Goal: Transaction & Acquisition: Purchase product/service

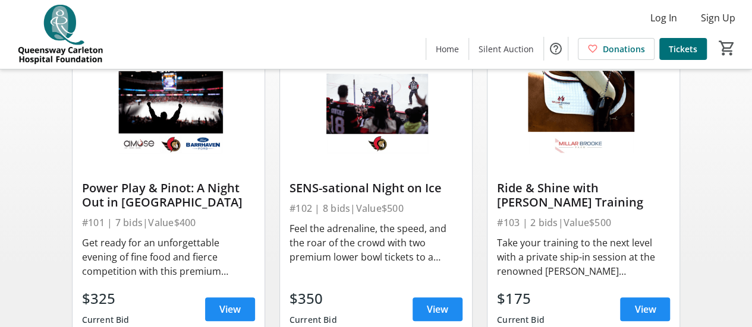
scroll to position [126, 0]
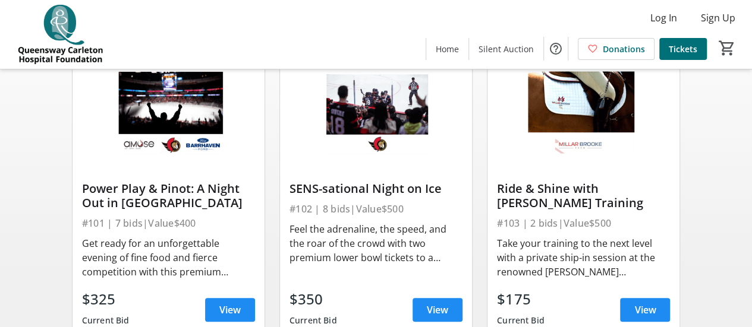
click at [469, 185] on div "SENS-sational Night on Ice #102 | 8 bids | Value $500 Feel the adrenaline, the …" at bounding box center [376, 250] width 192 height 187
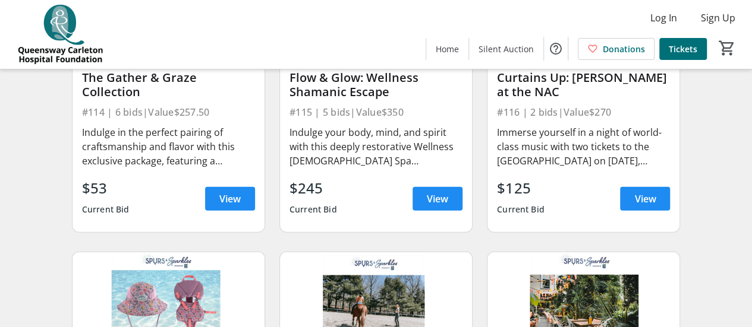
scroll to position [1498, 0]
click at [227, 206] on span "View" at bounding box center [229, 198] width 21 height 14
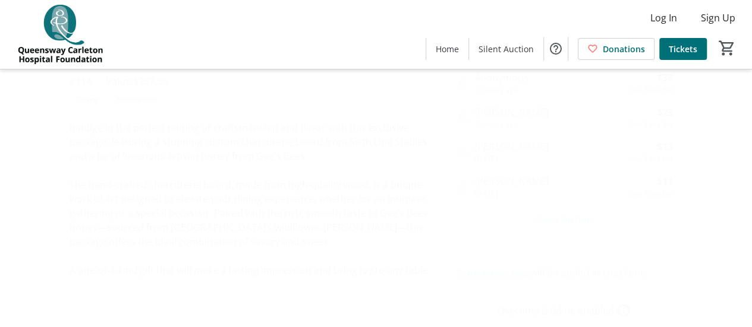
scroll to position [281, 0]
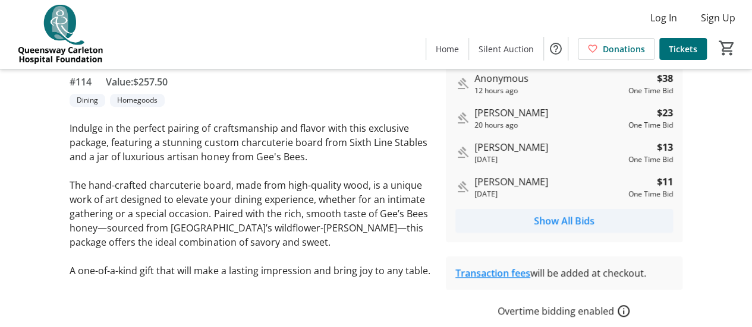
click at [576, 222] on span "Show All Bids" at bounding box center [564, 221] width 61 height 14
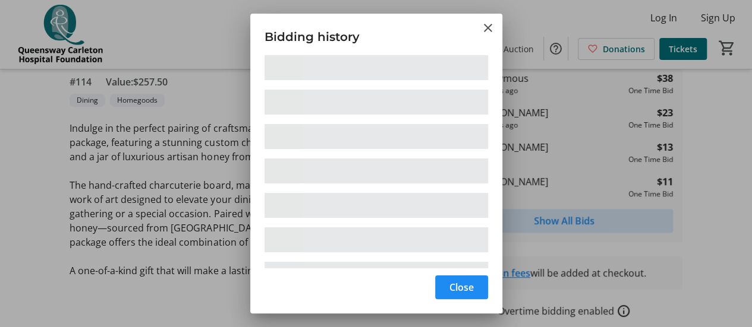
scroll to position [0, 0]
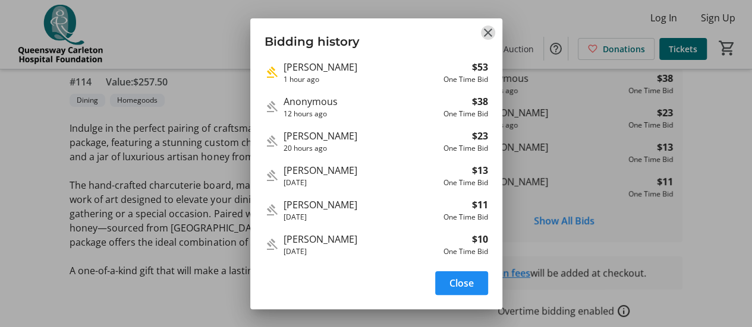
click at [482, 33] on mat-icon "Close" at bounding box center [488, 33] width 14 height 14
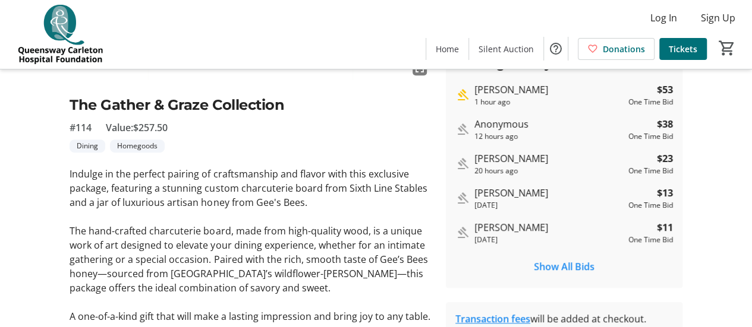
scroll to position [235, 0]
click at [582, 268] on span "Show All Bids" at bounding box center [564, 267] width 61 height 14
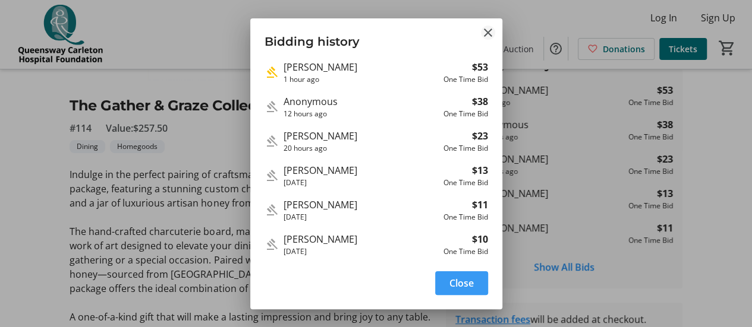
click at [488, 31] on mat-icon "Close" at bounding box center [488, 33] width 14 height 14
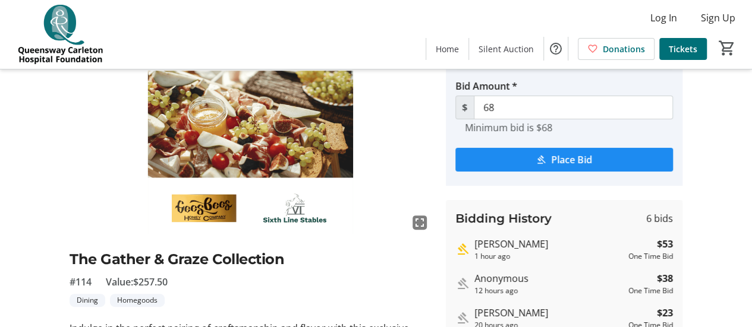
scroll to position [80, 0]
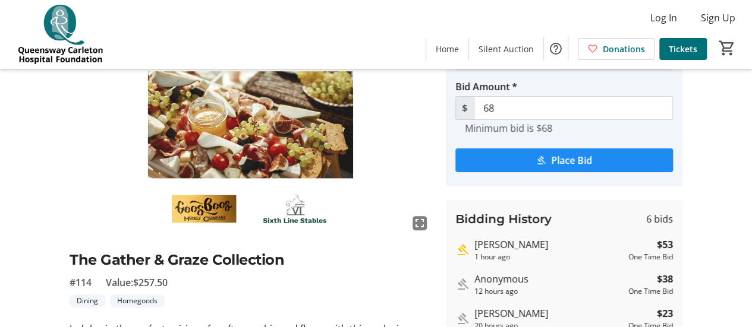
type input "78"
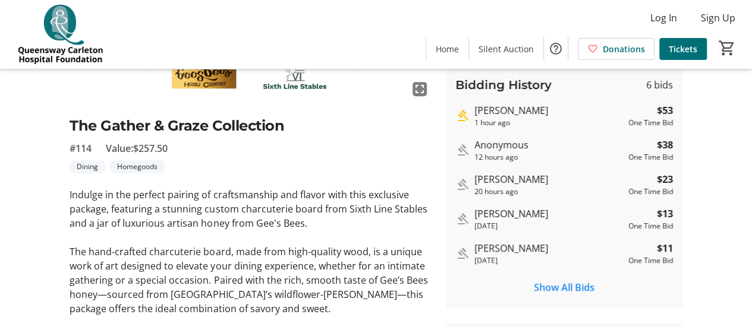
scroll to position [215, 0]
click at [437, 225] on tr-auction-item-ui "fullscreen The Gather & Graze Collection #114 Value: $257.50 Dining Homegoods I…" at bounding box center [250, 140] width 376 height 487
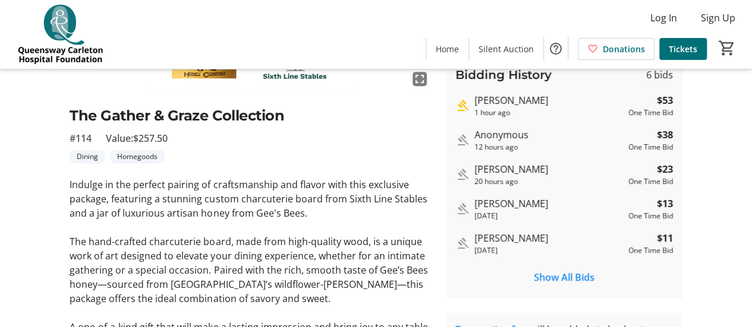
scroll to position [0, 0]
